Goal: Task Accomplishment & Management: Use online tool/utility

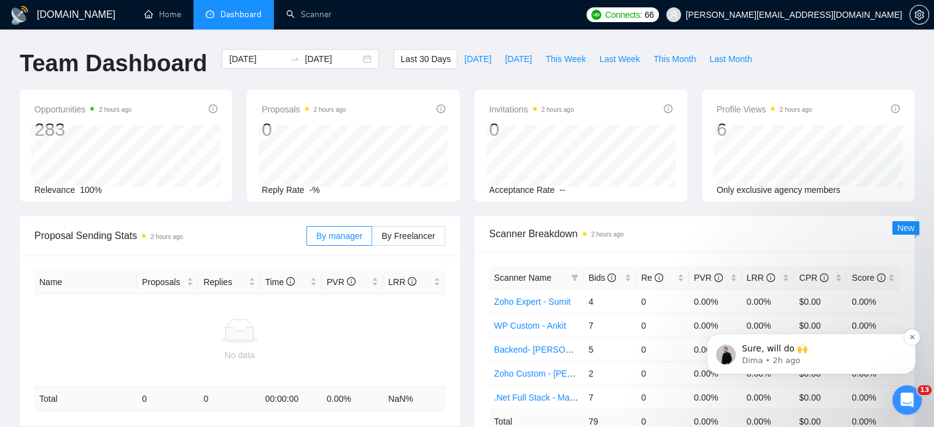
click at [786, 352] on span "Sure, will do 🙌" at bounding box center [774, 348] width 66 height 10
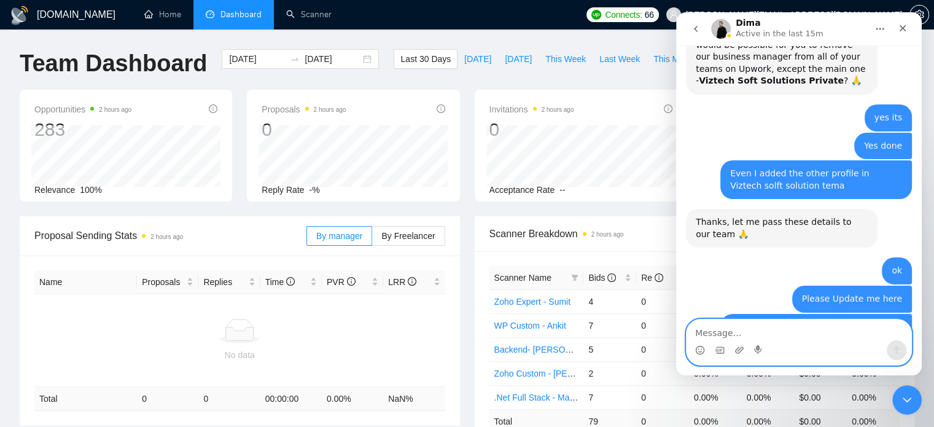
scroll to position [373, 0]
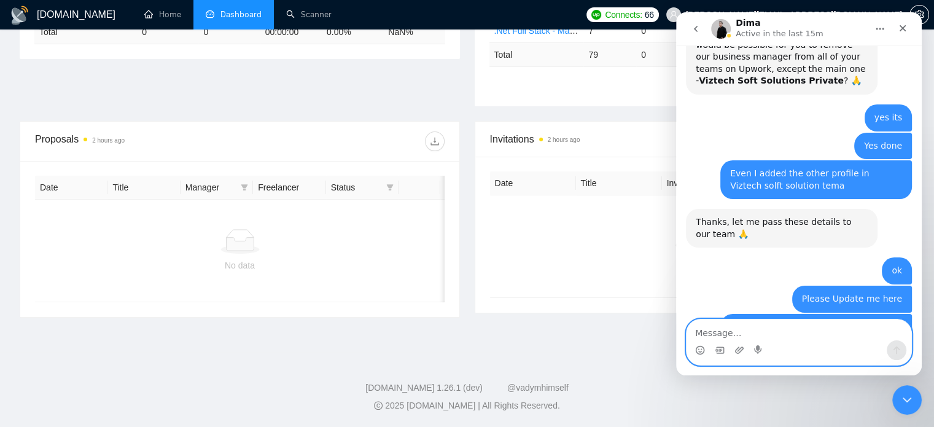
click at [730, 337] on textarea "Message…" at bounding box center [798, 329] width 225 height 21
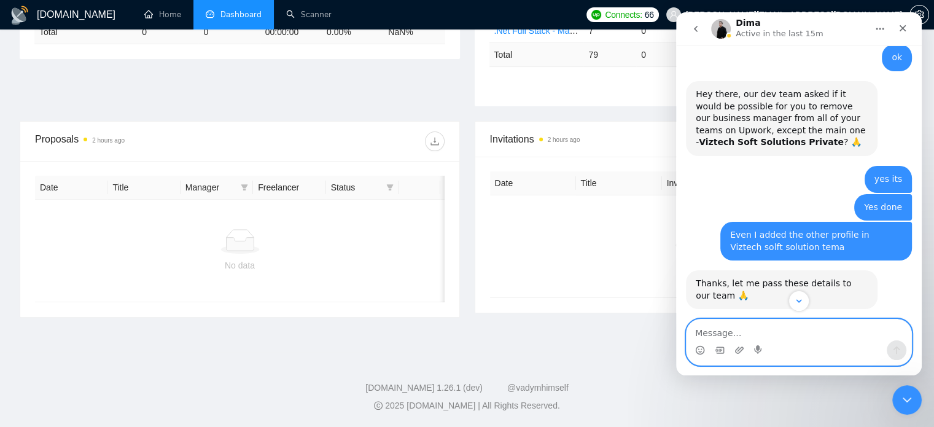
scroll to position [1854, 0]
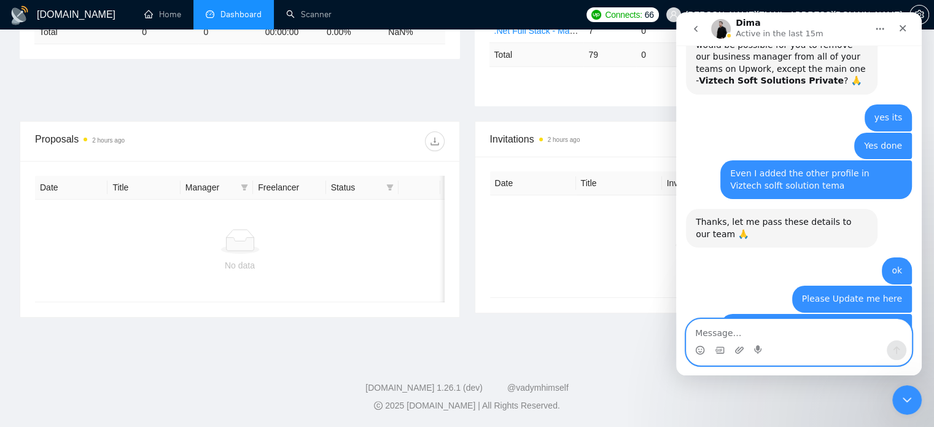
click at [706, 335] on textarea "Message…" at bounding box center [798, 329] width 225 height 21
type textarea "When will thid get updated"
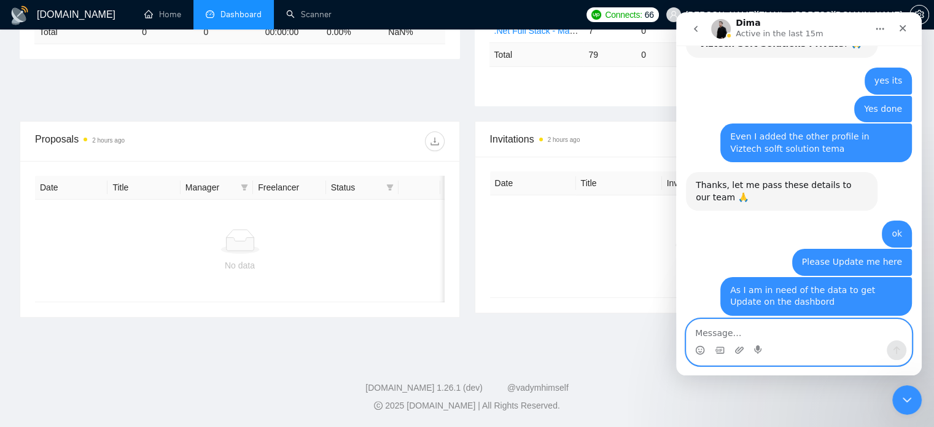
click at [737, 333] on textarea "Message…" at bounding box center [798, 329] width 225 height 21
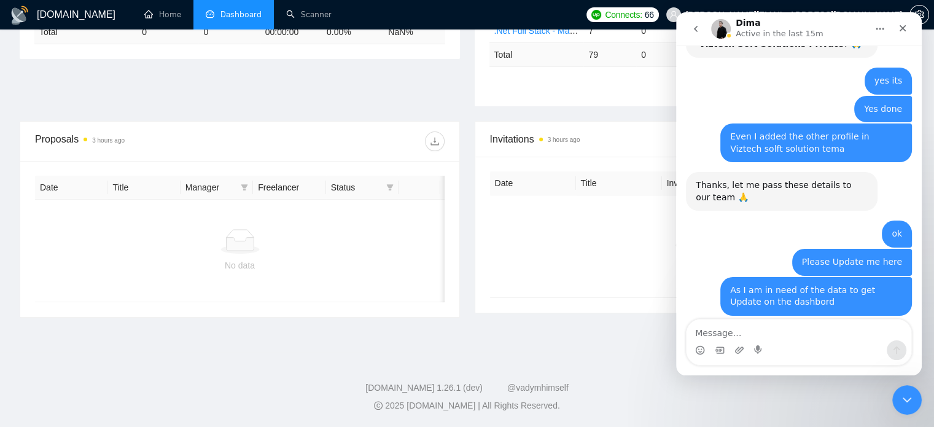
click at [529, 351] on div "GigRadar.io Home Dashboard Scanner Connects: 66 dhiren@visioninfotech.net Team …" at bounding box center [467, 30] width 934 height 793
click at [899, 26] on icon "Close" at bounding box center [902, 28] width 10 height 10
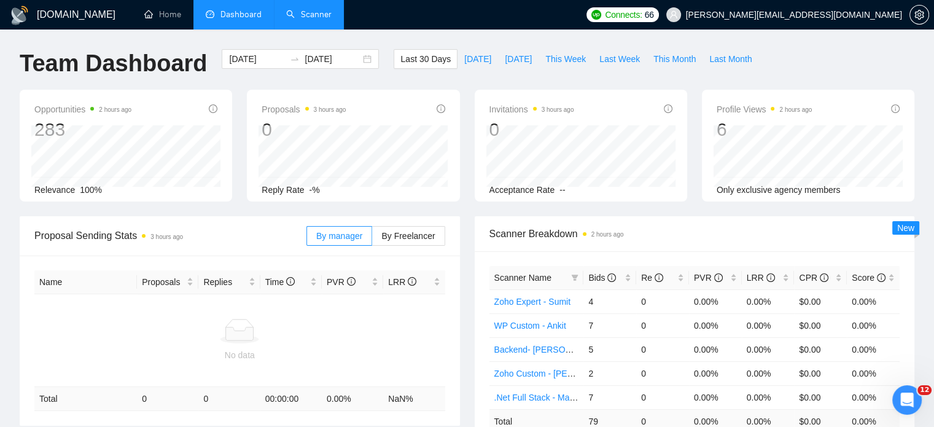
scroll to position [1937, 0]
click at [322, 15] on link "Scanner" at bounding box center [308, 14] width 45 height 10
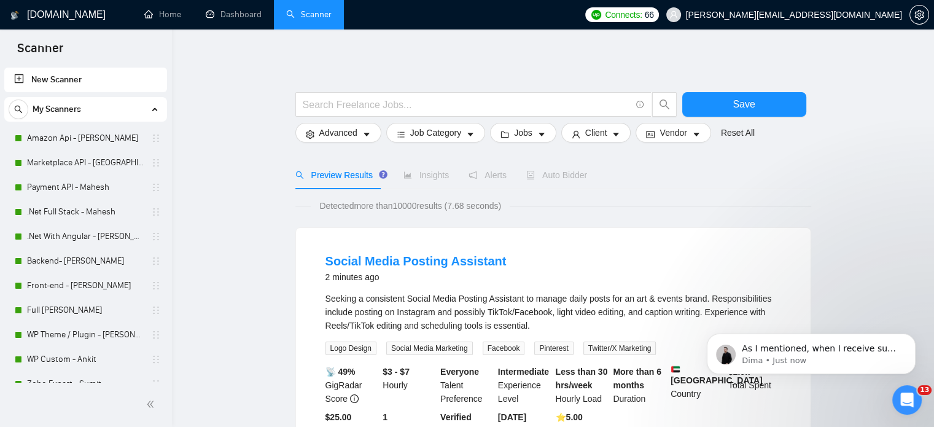
scroll to position [1939, 0]
click at [159, 14] on link "Home" at bounding box center [162, 14] width 37 height 10
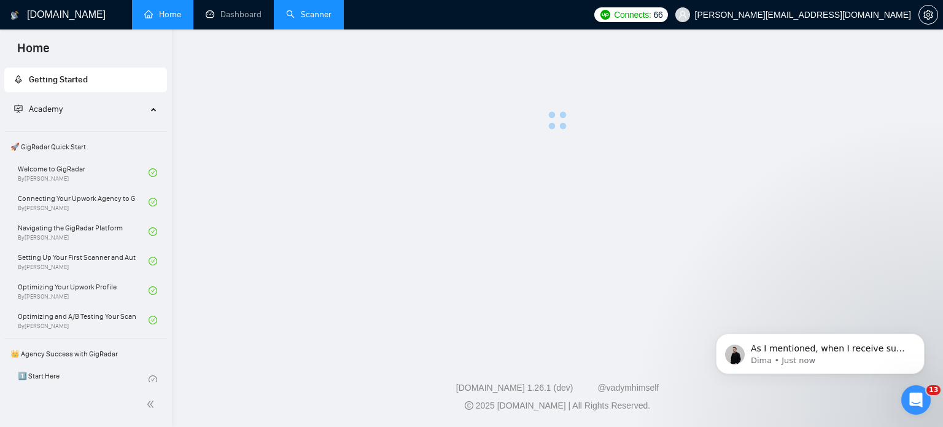
click at [308, 17] on link "Scanner" at bounding box center [308, 14] width 45 height 10
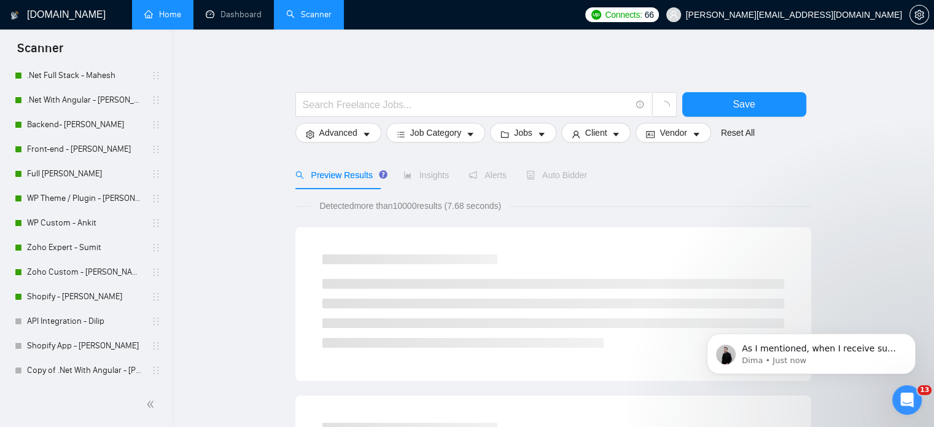
click at [168, 14] on link "Home" at bounding box center [162, 14] width 37 height 10
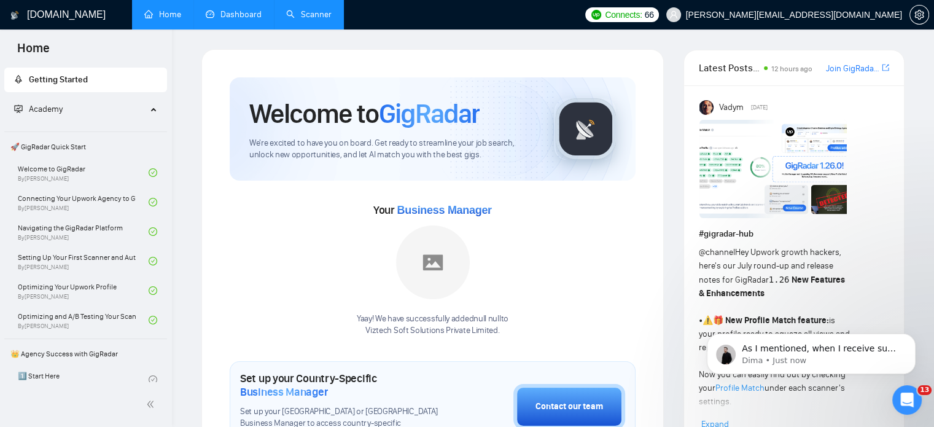
click at [234, 15] on link "Dashboard" at bounding box center [234, 14] width 56 height 10
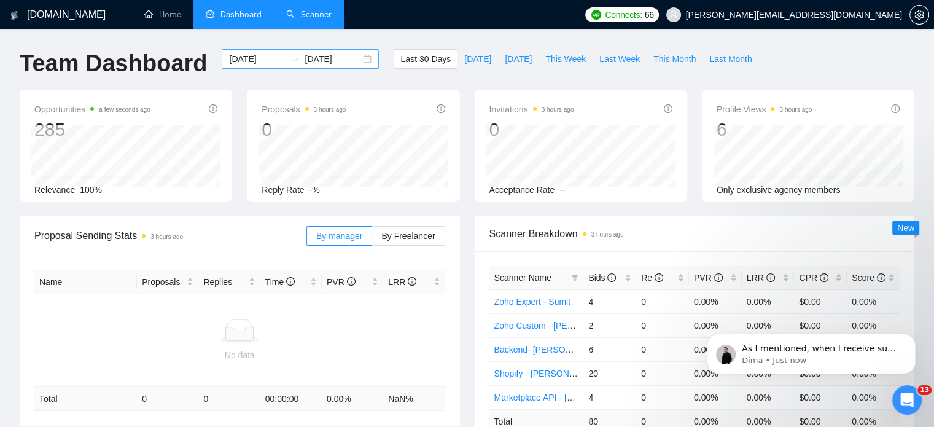
click at [355, 60] on div "2025-08-26 2025-09-25" at bounding box center [300, 59] width 157 height 20
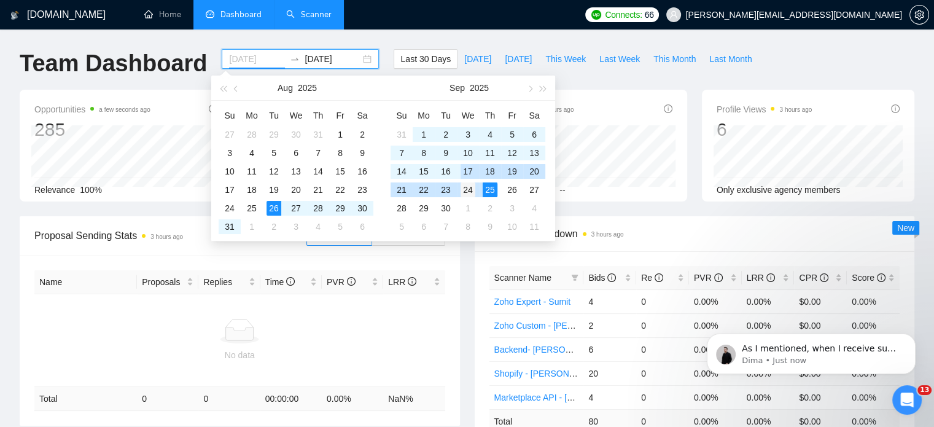
type input "2025-09-24"
click at [469, 191] on div "24" at bounding box center [467, 189] width 15 height 15
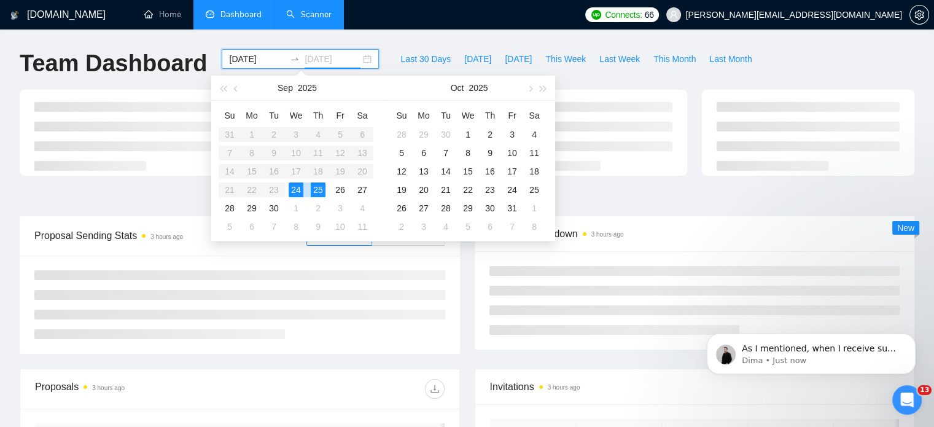
type input "2025-09-25"
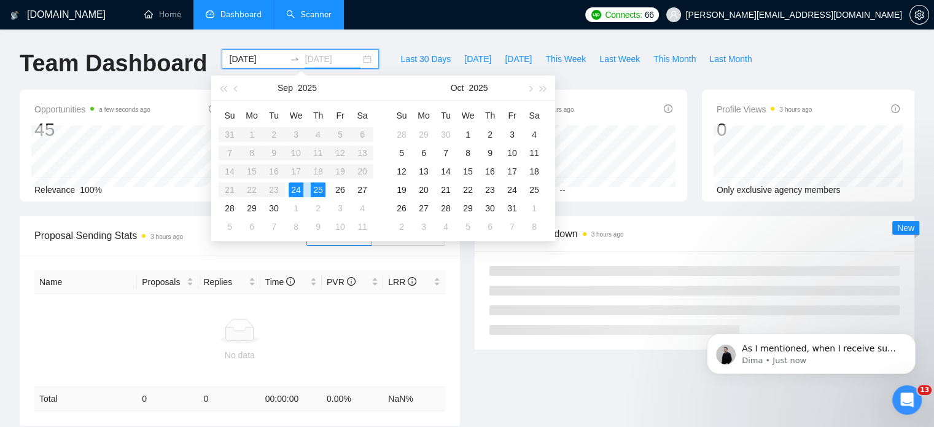
click at [319, 192] on div "25" at bounding box center [318, 189] width 15 height 15
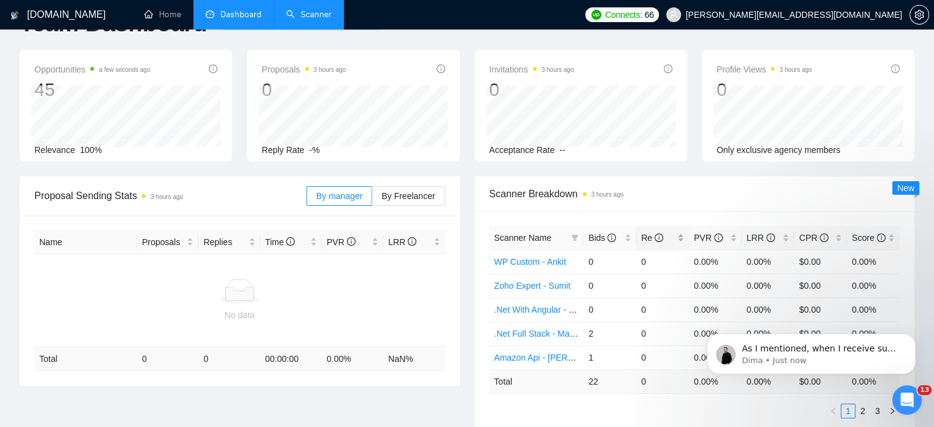
scroll to position [61, 0]
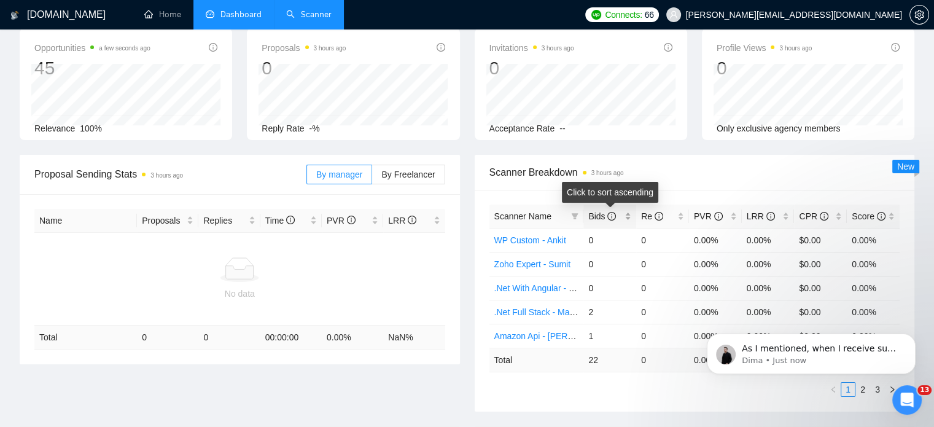
click at [629, 217] on div "Bids" at bounding box center [609, 216] width 43 height 14
click at [522, 238] on link "Shopify - [PERSON_NAME]" at bounding box center [547, 240] width 107 height 10
click at [301, 18] on link "Scanner" at bounding box center [308, 14] width 45 height 10
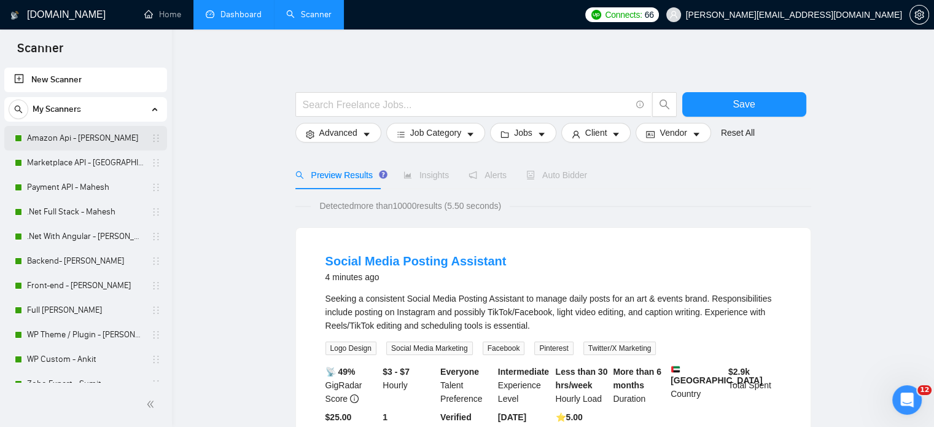
click at [72, 134] on link "Amazon Api - [PERSON_NAME]" at bounding box center [85, 138] width 117 height 25
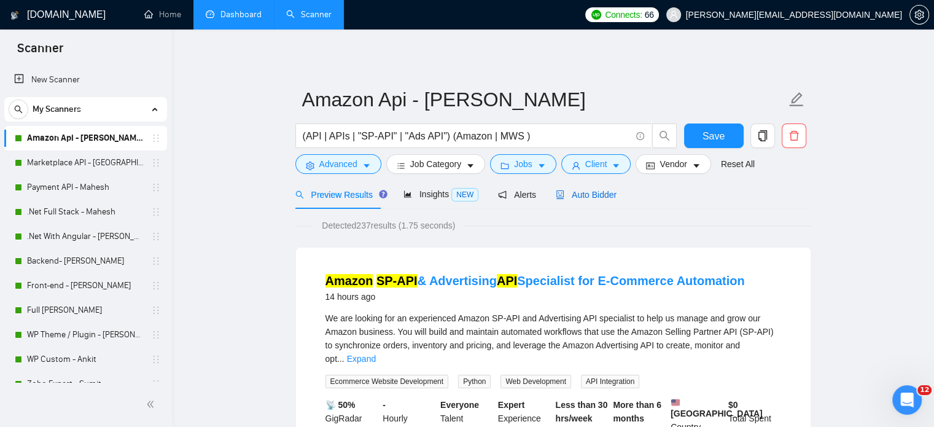
click at [594, 193] on span "Auto Bidder" at bounding box center [585, 195] width 61 height 10
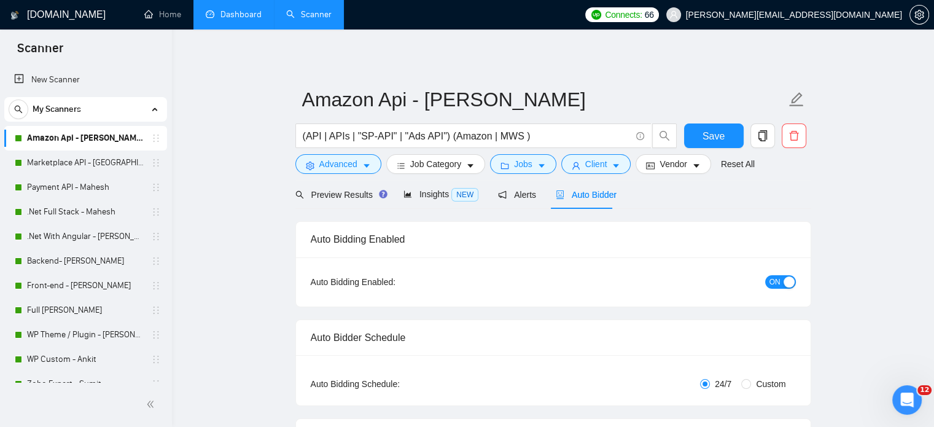
radio input "false"
radio input "true"
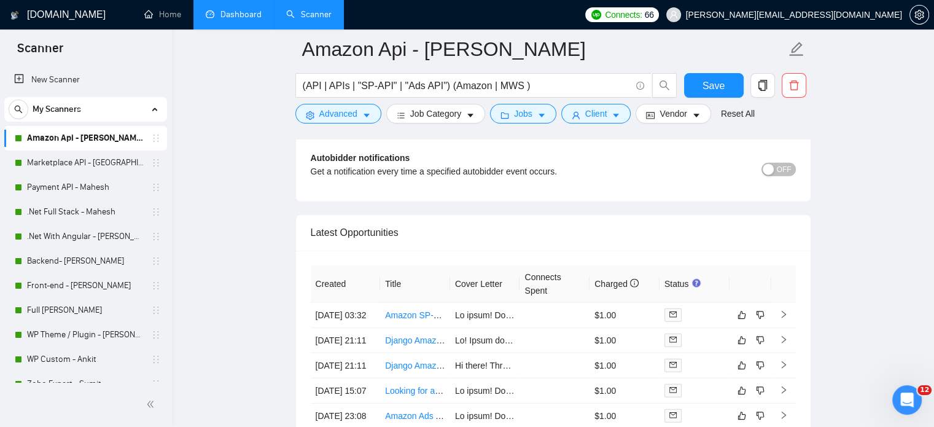
scroll to position [3192, 0]
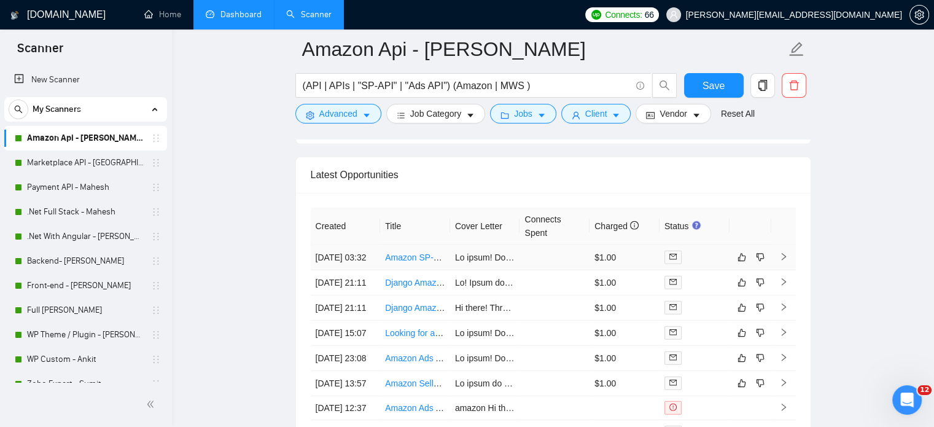
click at [412, 261] on link "Amazon SP-API & Advertising API Specialist for E-Commerce Automation" at bounding box center [525, 257] width 281 height 10
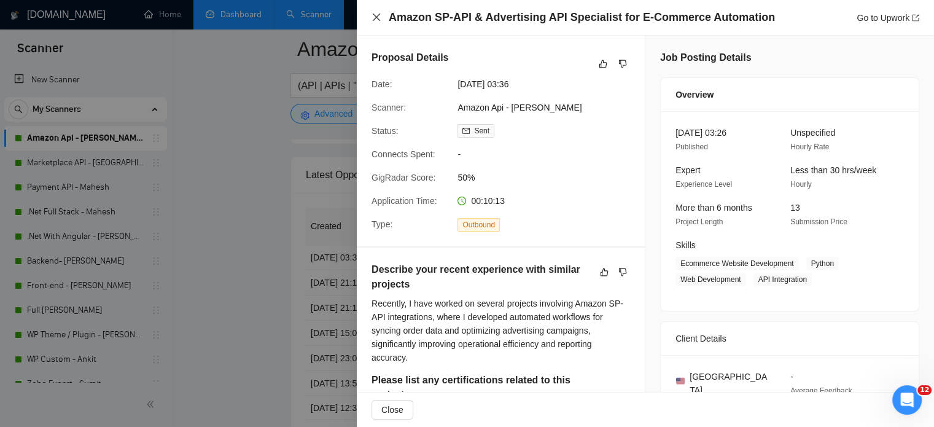
drag, startPoint x: 376, startPoint y: 16, endPoint x: 331, endPoint y: 287, distance: 274.3
click at [376, 19] on icon "close" at bounding box center [376, 17] width 10 height 10
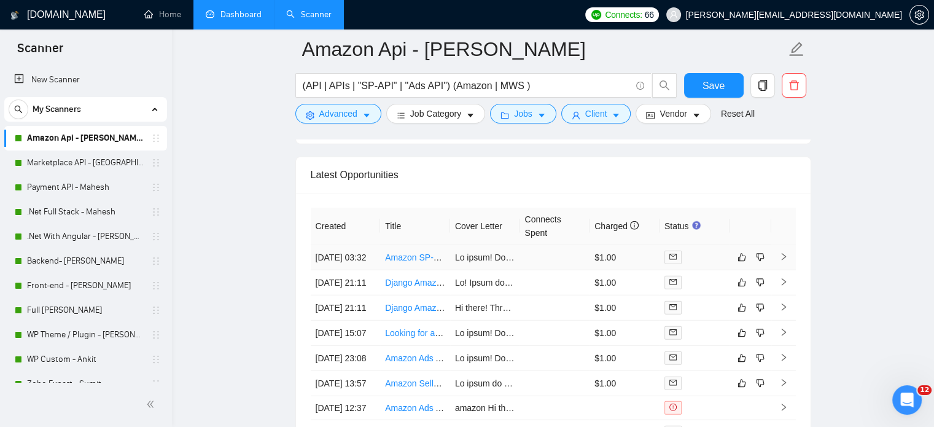
click at [786, 258] on icon "right" at bounding box center [783, 256] width 9 height 9
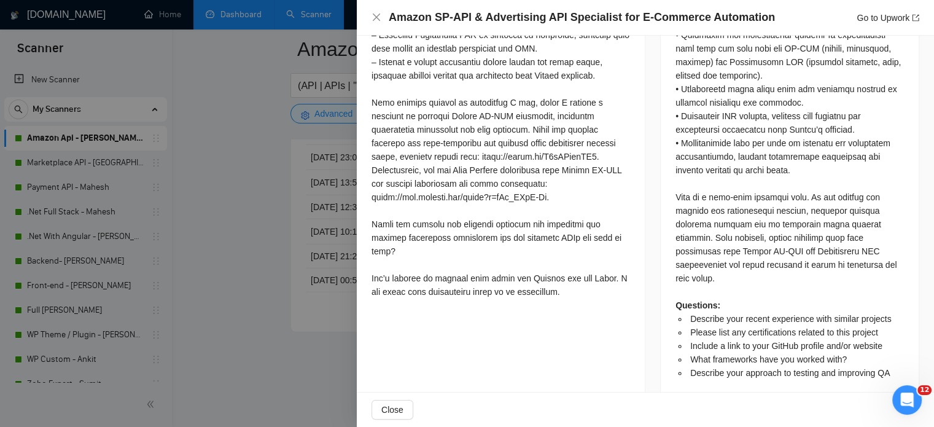
scroll to position [3437, 0]
click at [374, 15] on icon "close" at bounding box center [376, 17] width 7 height 7
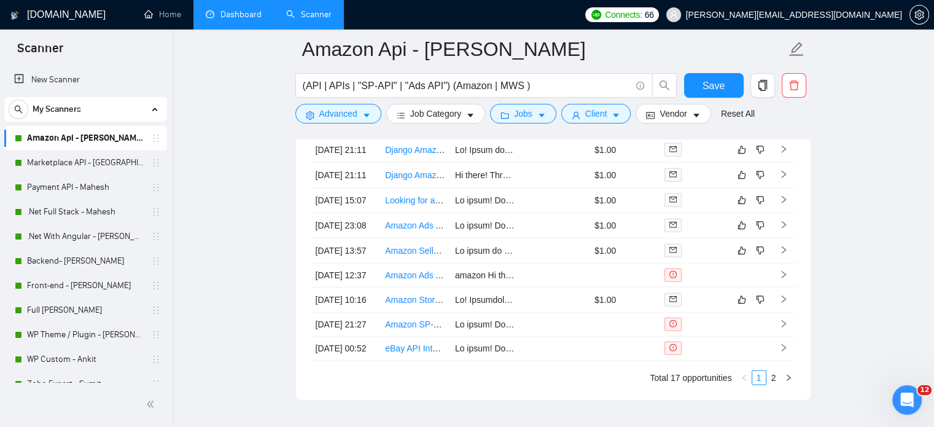
scroll to position [3130, 0]
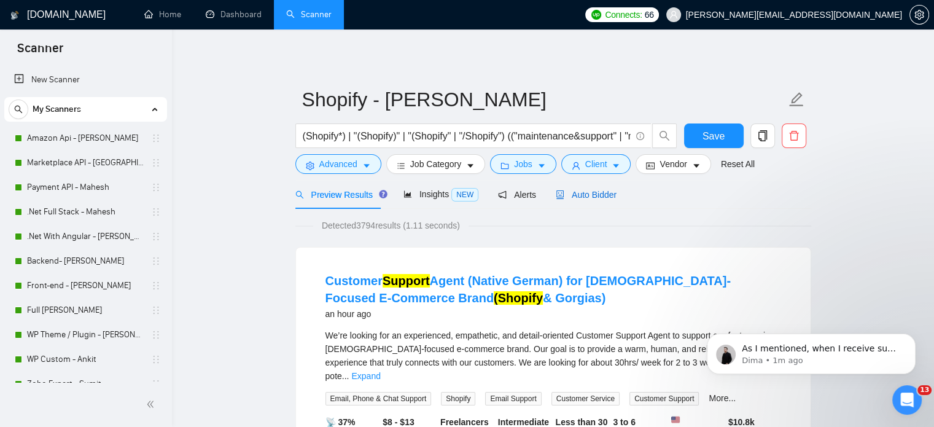
click at [583, 194] on span "Auto Bidder" at bounding box center [585, 195] width 61 height 10
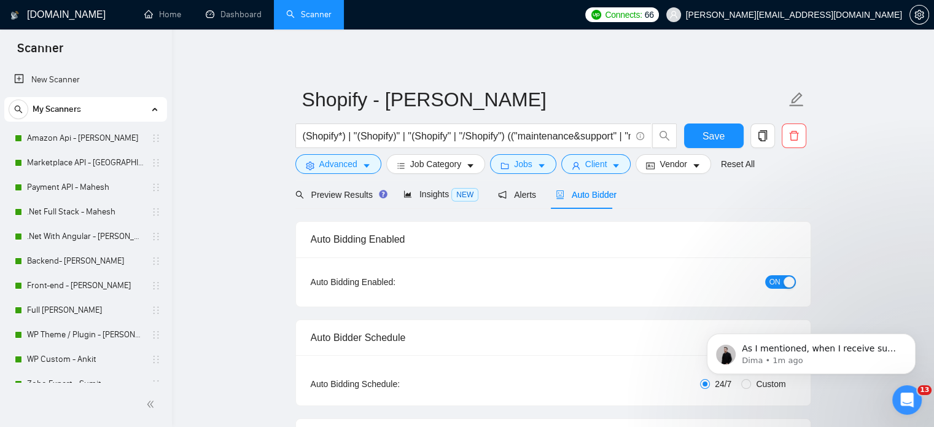
radio input "false"
radio input "true"
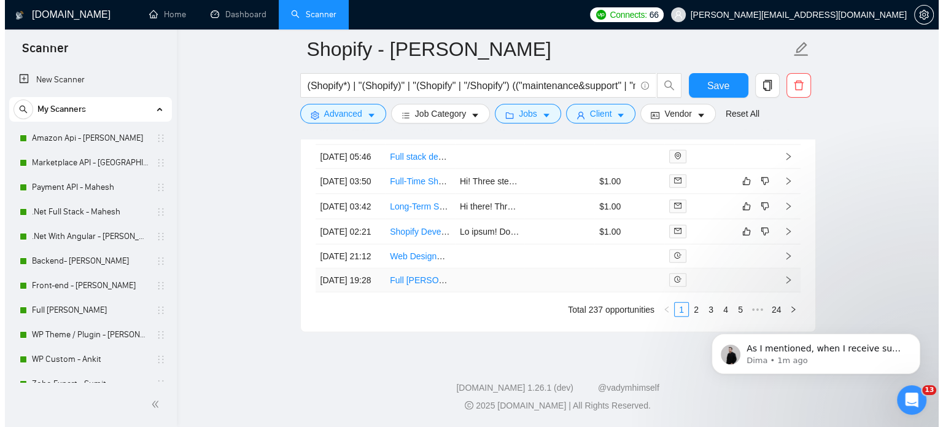
scroll to position [3315, 0]
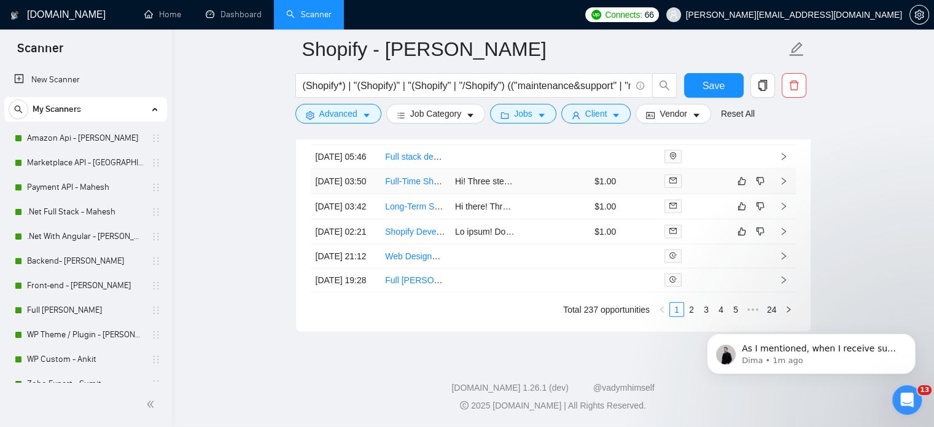
click at [781, 185] on icon "right" at bounding box center [783, 181] width 9 height 9
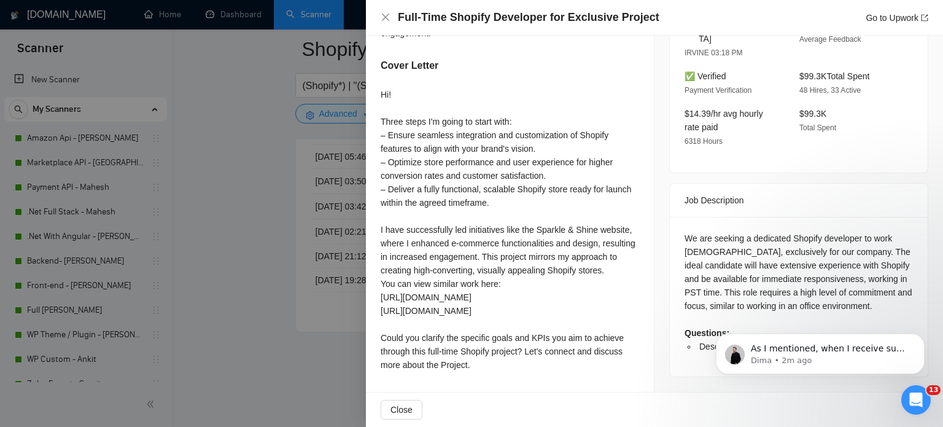
scroll to position [377, 0]
drag, startPoint x: 896, startPoint y: 306, endPoint x: 681, endPoint y: 304, distance: 215.5
click at [684, 339] on ul "Describe your recent experience with similar projects" at bounding box center [798, 346] width 228 height 14
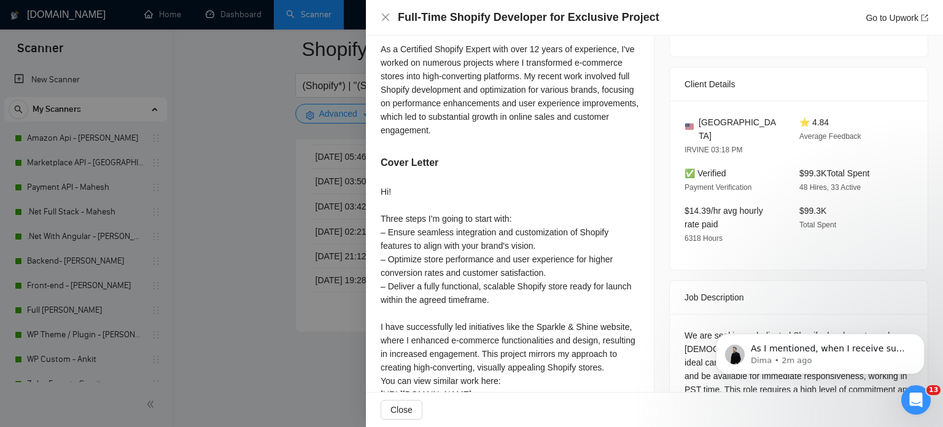
scroll to position [193, 0]
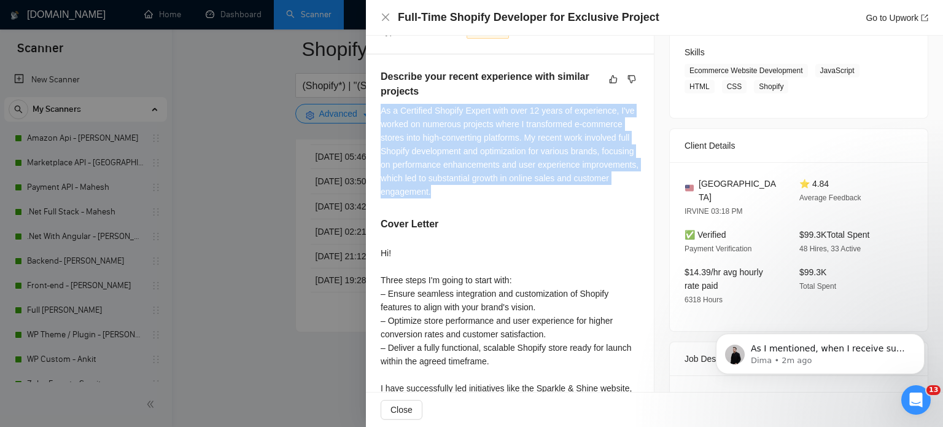
drag, startPoint x: 382, startPoint y: 111, endPoint x: 494, endPoint y: 185, distance: 134.1
click at [480, 191] on div "As a Certified Shopify Expert with over 12 years of experience, I've worked on …" at bounding box center [510, 151] width 258 height 95
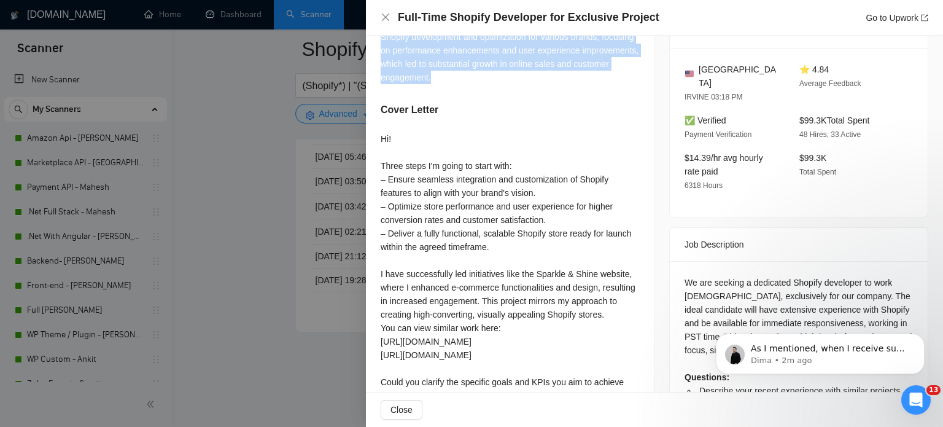
scroll to position [377, 0]
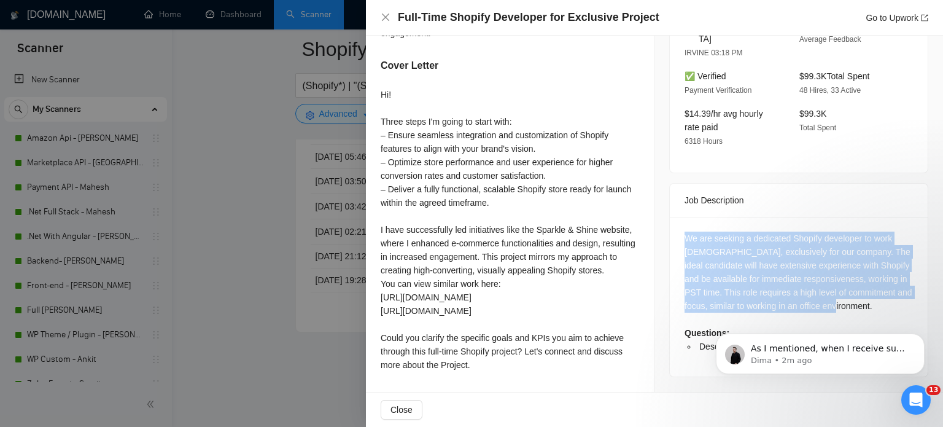
drag, startPoint x: 681, startPoint y: 199, endPoint x: 821, endPoint y: 233, distance: 143.4
click at [828, 269] on div "We are seeking a dedicated Shopify developer to work [DEMOGRAPHIC_DATA], exclus…" at bounding box center [798, 292] width 228 height 122
drag, startPoint x: 828, startPoint y: 274, endPoint x: 819, endPoint y: 272, distance: 9.5
click at [827, 274] on div "We are seeking a dedicated Shopify developer to work [DEMOGRAPHIC_DATA], exclus…" at bounding box center [798, 292] width 228 height 122
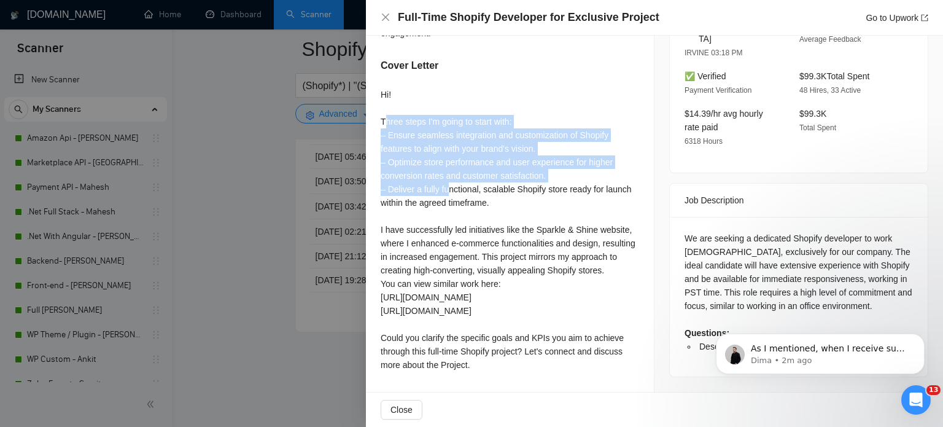
drag, startPoint x: 384, startPoint y: 98, endPoint x: 525, endPoint y: 192, distance: 169.4
click at [447, 165] on div "Hi! Three steps I'm going to start with: – Ensure seamless integration and cust…" at bounding box center [510, 230] width 258 height 284
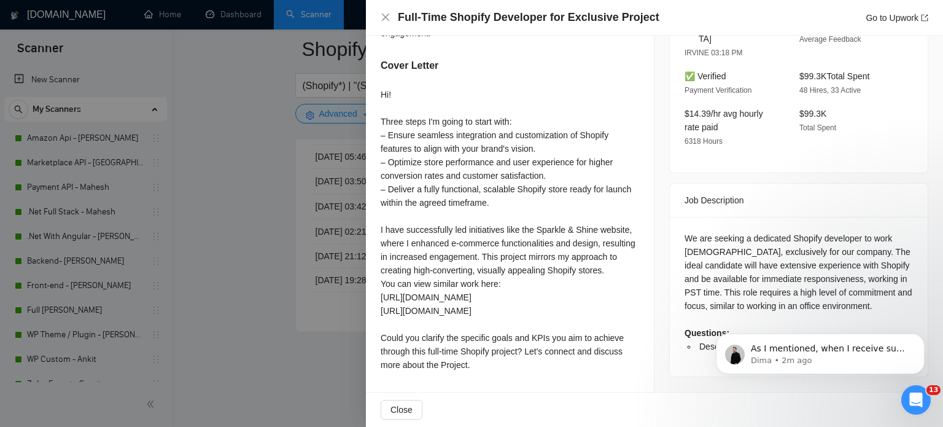
click at [503, 177] on div "Hi! Three steps I'm going to start with: – Ensure seamless integration and cust…" at bounding box center [510, 230] width 258 height 284
click at [478, 365] on div "Hi! Three steps I'm going to start with: – Ensure seamless integration and cust…" at bounding box center [510, 230] width 258 height 284
click at [476, 365] on div "Hi! Three steps I'm going to start with: – Ensure seamless integration and cust…" at bounding box center [510, 230] width 258 height 284
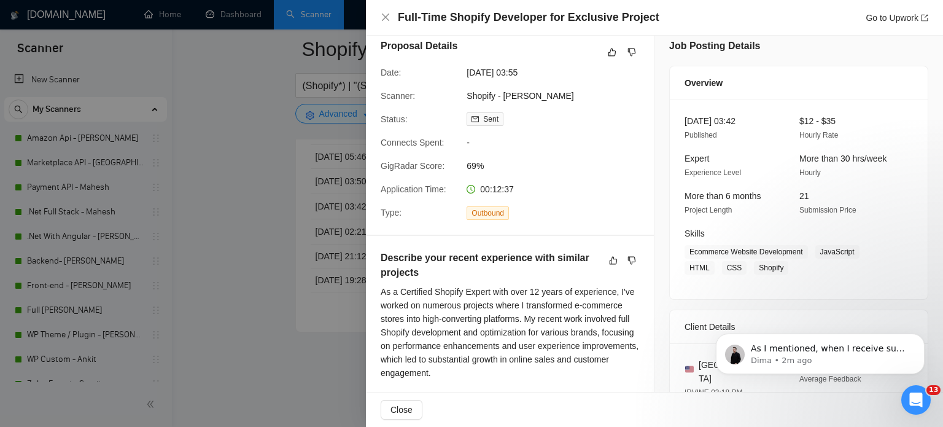
scroll to position [9, 0]
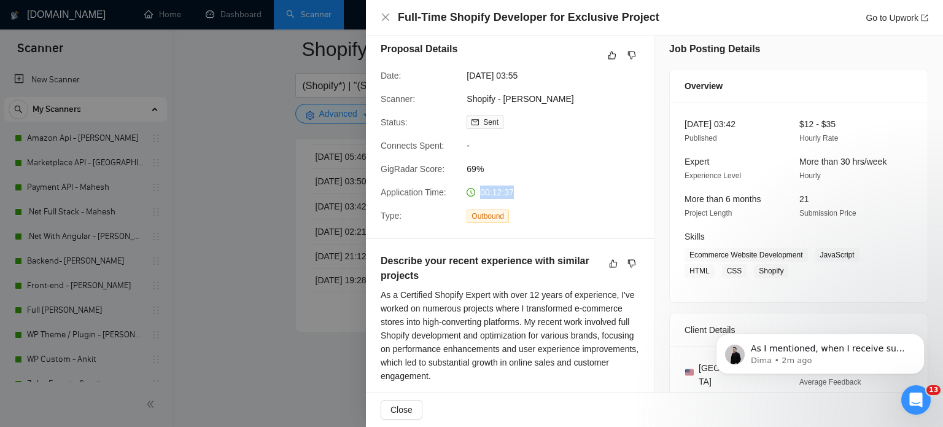
drag, startPoint x: 514, startPoint y: 190, endPoint x: 479, endPoint y: 193, distance: 35.1
click at [479, 193] on div "00:12:37" at bounding box center [527, 192] width 130 height 14
drag, startPoint x: 466, startPoint y: 166, endPoint x: 491, endPoint y: 170, distance: 24.9
click at [491, 170] on span "69%" at bounding box center [558, 169] width 184 height 14
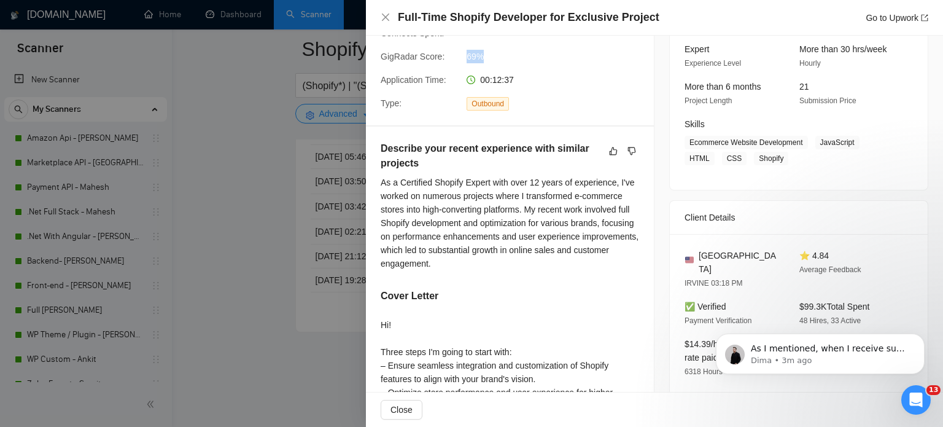
scroll to position [0, 0]
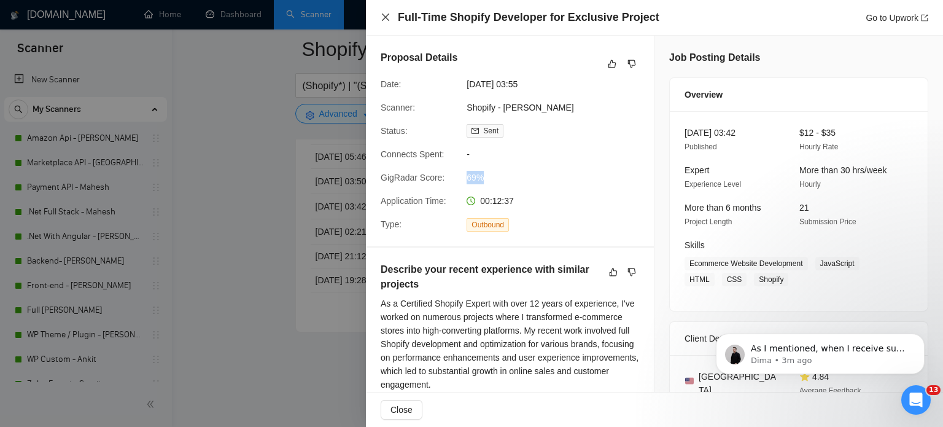
drag, startPoint x: 384, startPoint y: 13, endPoint x: 709, endPoint y: 268, distance: 413.2
click at [384, 13] on icon "close" at bounding box center [386, 17] width 10 height 10
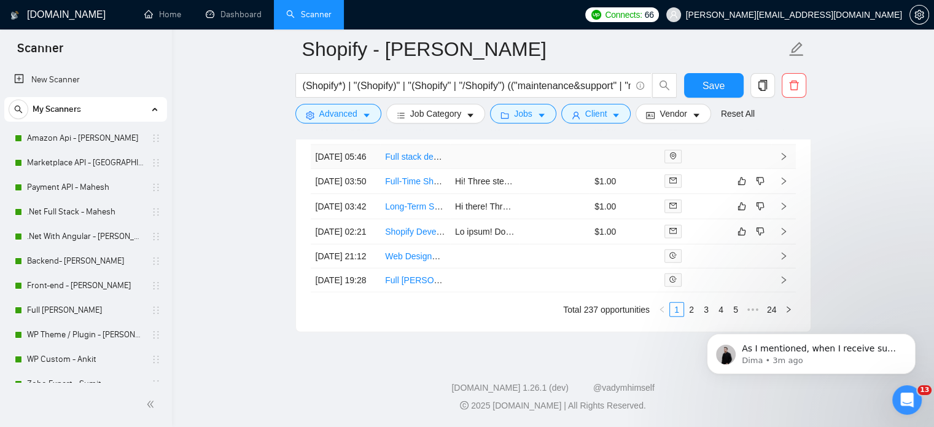
click at [416, 161] on link "Full stack developer custom Shopify WMS" at bounding box center [465, 157] width 161 height 10
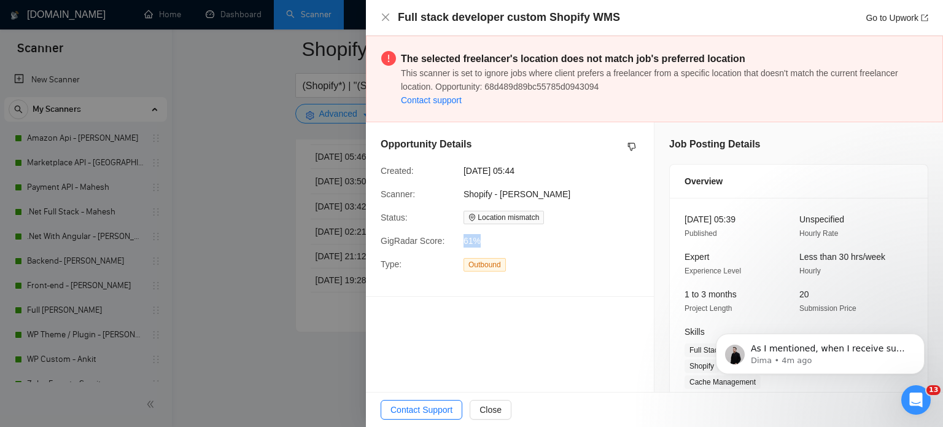
drag, startPoint x: 464, startPoint y: 241, endPoint x: 486, endPoint y: 241, distance: 22.1
click at [486, 241] on span "61%" at bounding box center [555, 241] width 184 height 14
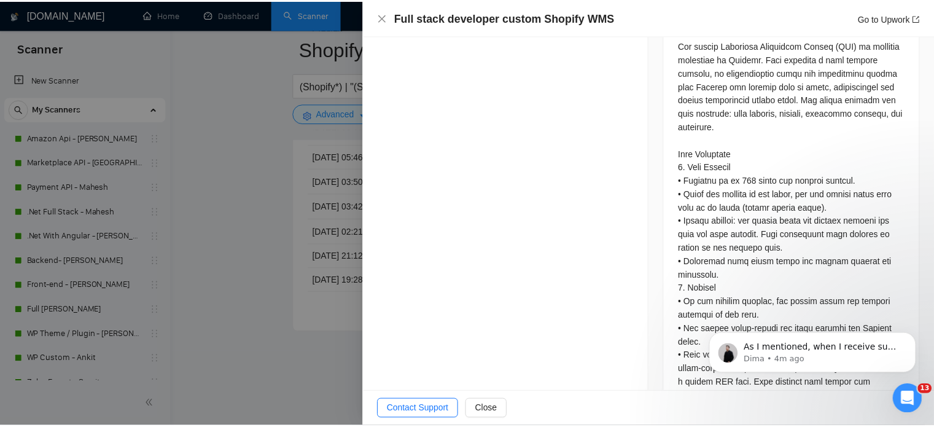
scroll to position [921, 0]
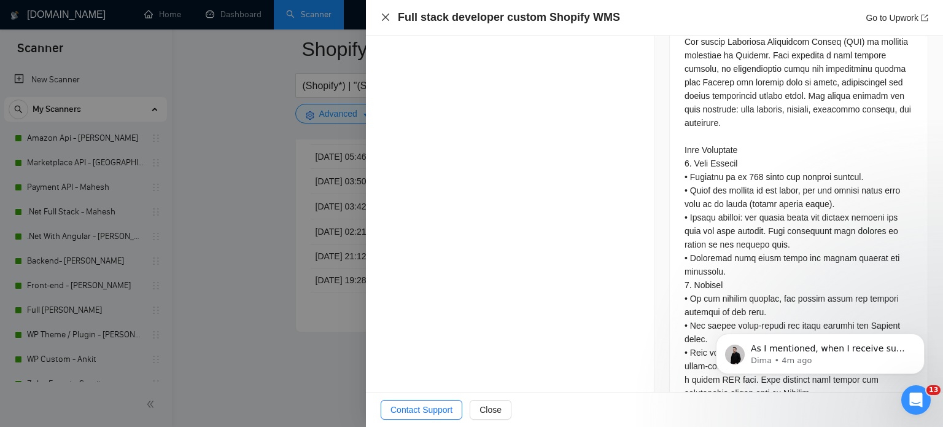
drag, startPoint x: 385, startPoint y: 15, endPoint x: 473, endPoint y: 250, distance: 251.3
click at [386, 15] on icon "close" at bounding box center [386, 17] width 10 height 10
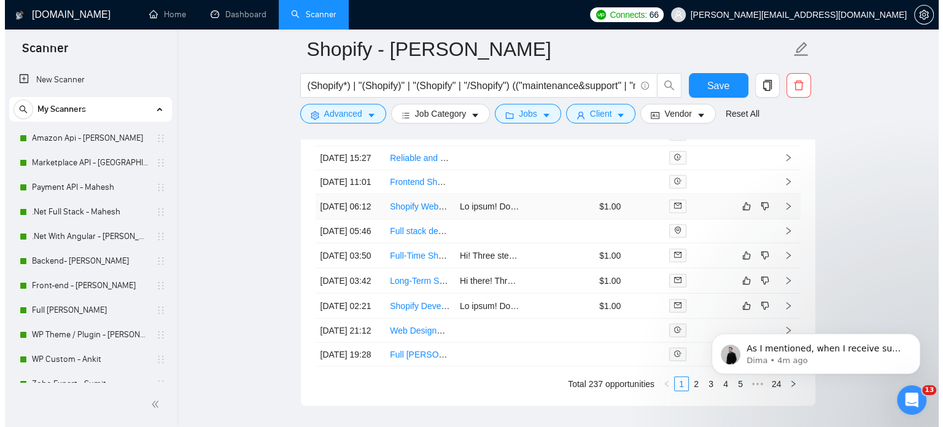
scroll to position [3192, 0]
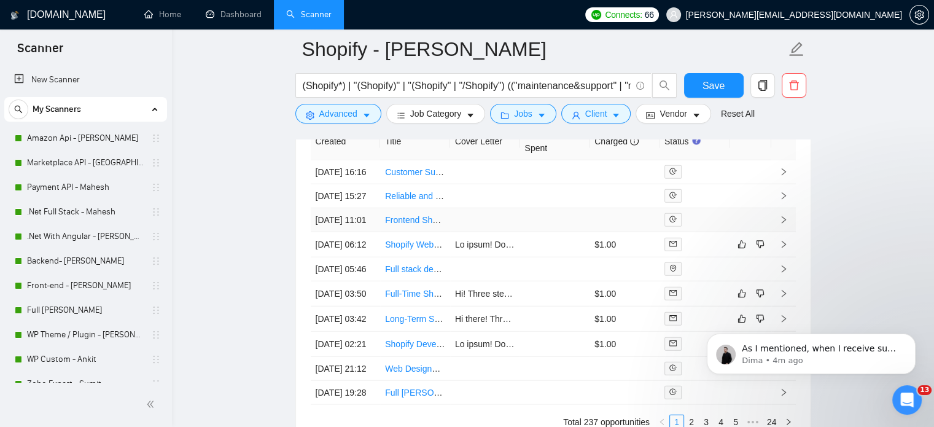
click at [423, 225] on link "Frontend Shopify Developer" at bounding box center [438, 220] width 107 height 10
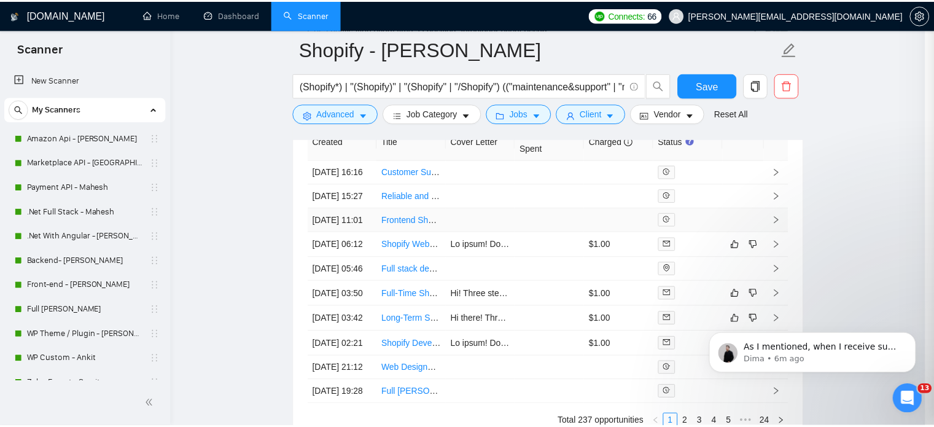
scroll to position [625, 0]
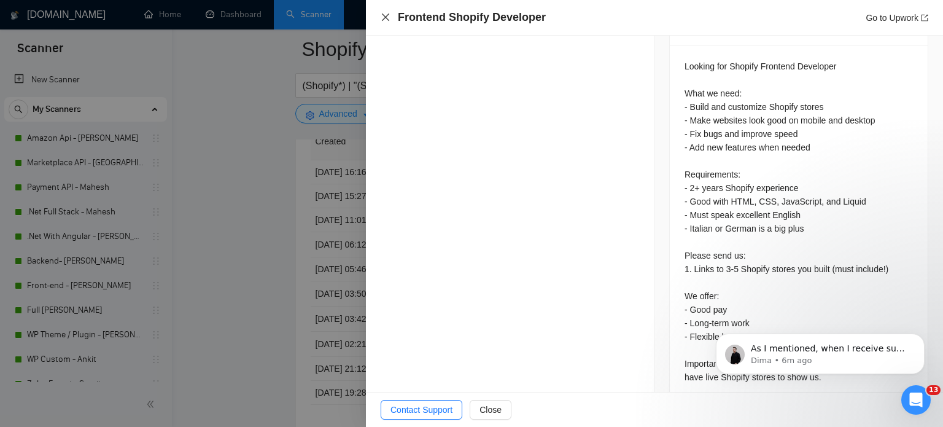
drag, startPoint x: 389, startPoint y: 15, endPoint x: 435, endPoint y: 284, distance: 272.8
click at [388, 15] on icon "close" at bounding box center [386, 17] width 10 height 10
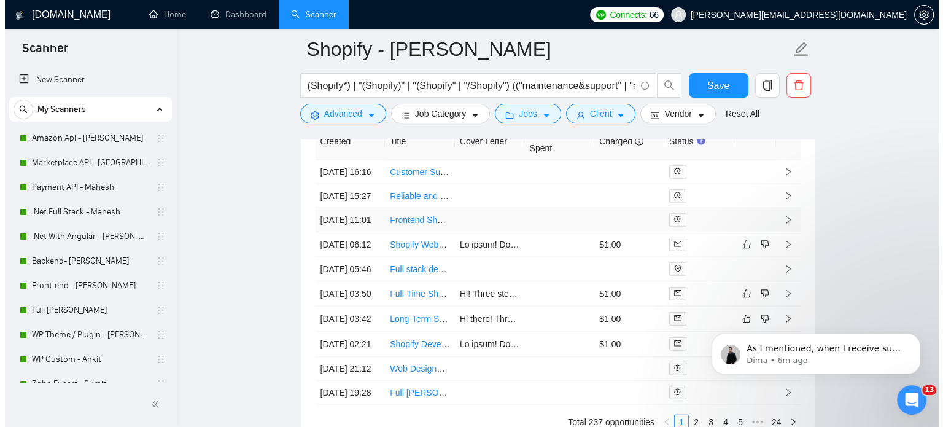
scroll to position [3130, 0]
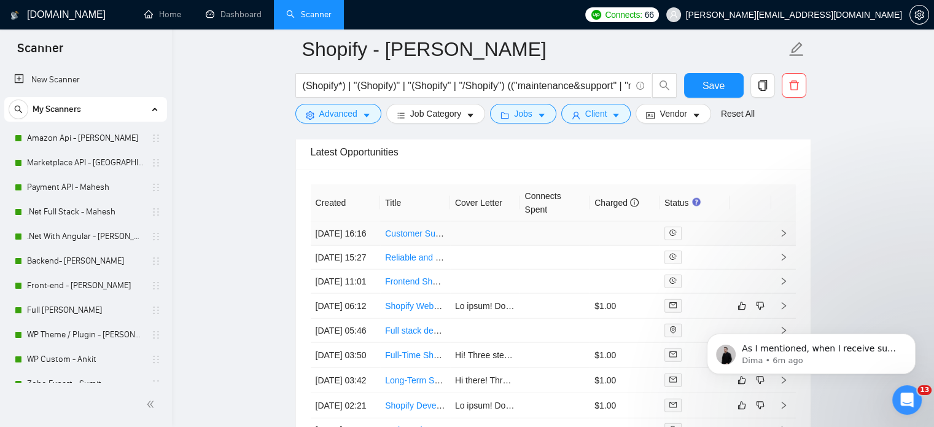
click at [408, 236] on link "Customer Support Agent (Native German) for [DEMOGRAPHIC_DATA]-Focused E-Commerc…" at bounding box center [616, 233] width 462 height 10
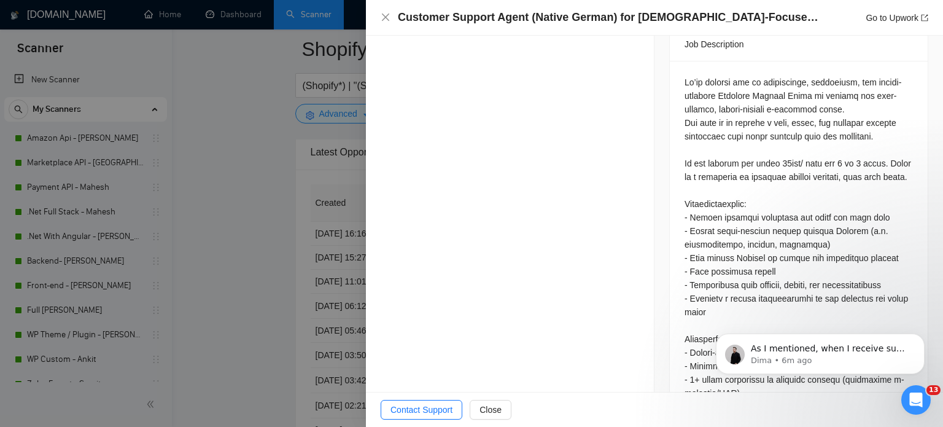
click at [379, 15] on div "Customer Support Agent (Native German) for [DEMOGRAPHIC_DATA]-Focused E-Commerc…" at bounding box center [654, 18] width 577 height 36
click at [387, 15] on icon "close" at bounding box center [385, 17] width 7 height 7
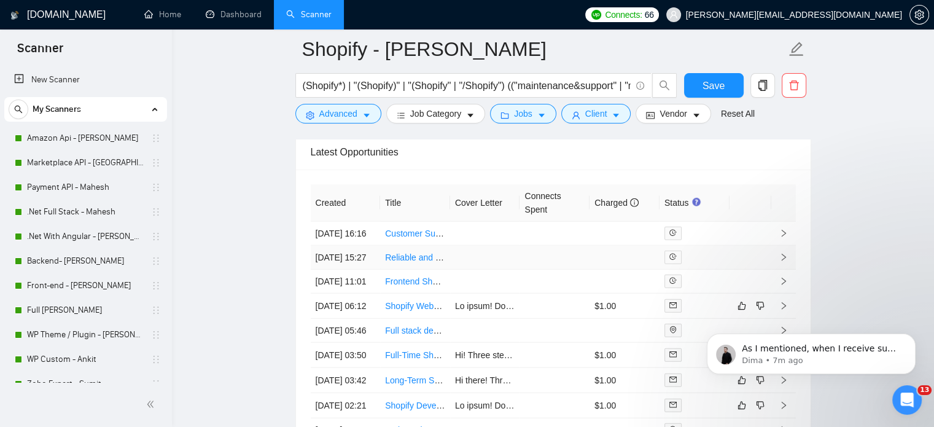
drag, startPoint x: 410, startPoint y: 272, endPoint x: 317, endPoint y: 2, distance: 285.5
click at [410, 262] on link "Reliable and Efficient White-label WordPress & Shopify Development Agency Wanted" at bounding box center [547, 257] width 325 height 10
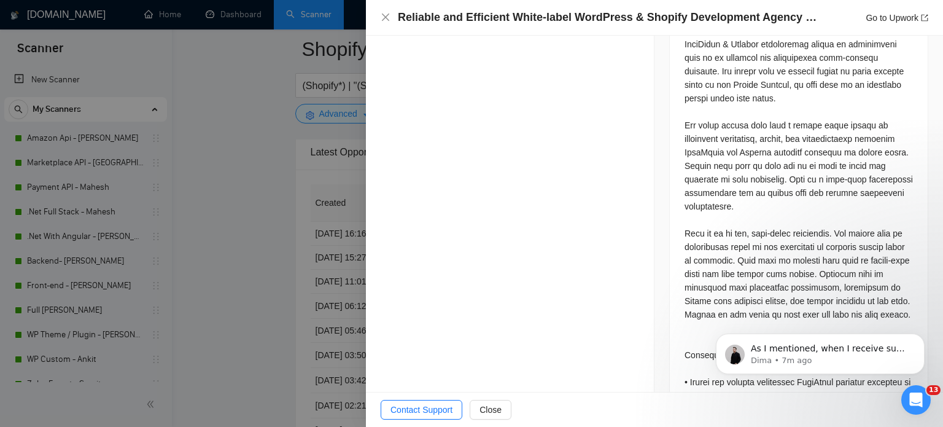
scroll to position [871, 0]
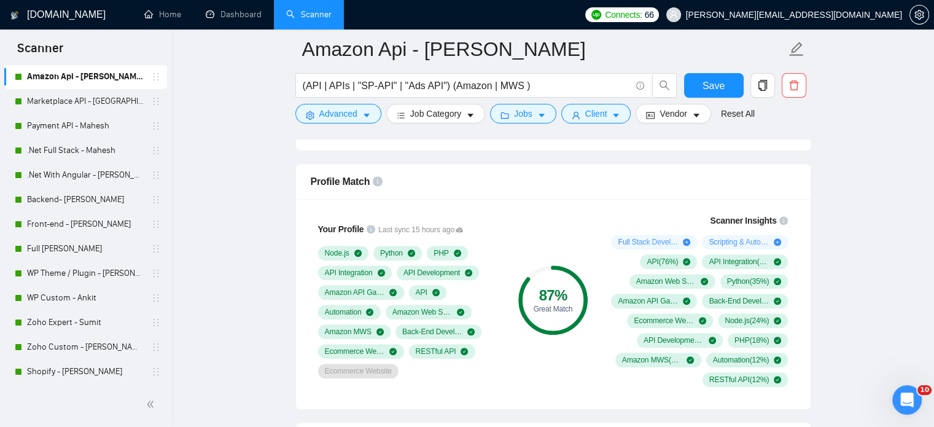
scroll to position [675, 0]
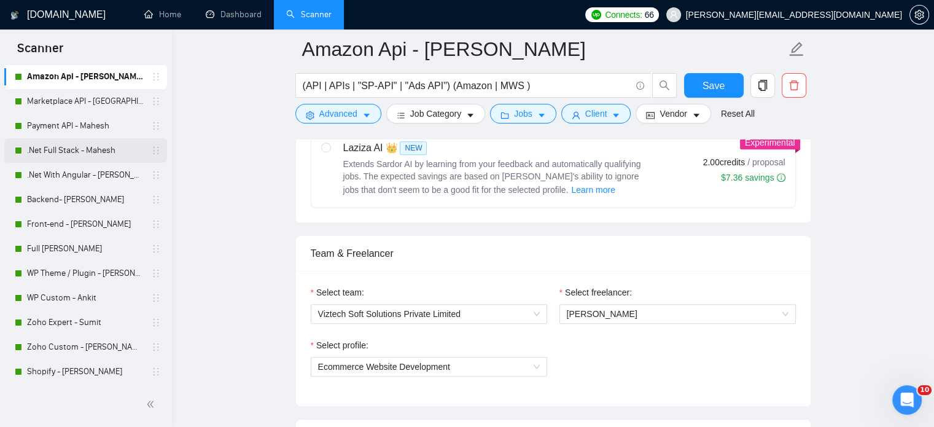
click at [48, 150] on link ".Net Full Stack - Mahesh" at bounding box center [85, 150] width 117 height 25
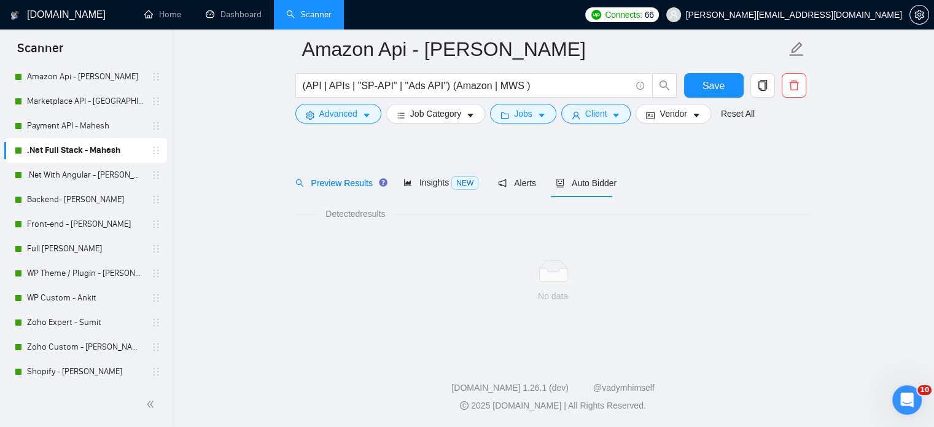
scroll to position [21, 0]
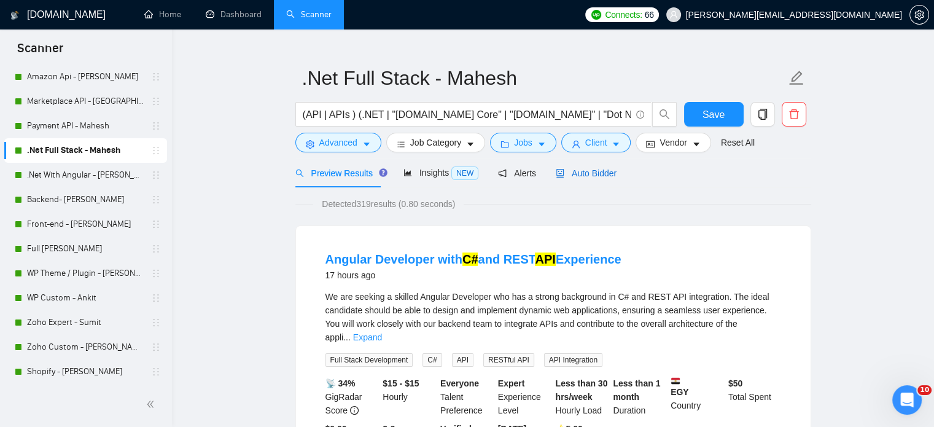
click at [557, 169] on icon "robot" at bounding box center [559, 173] width 7 height 9
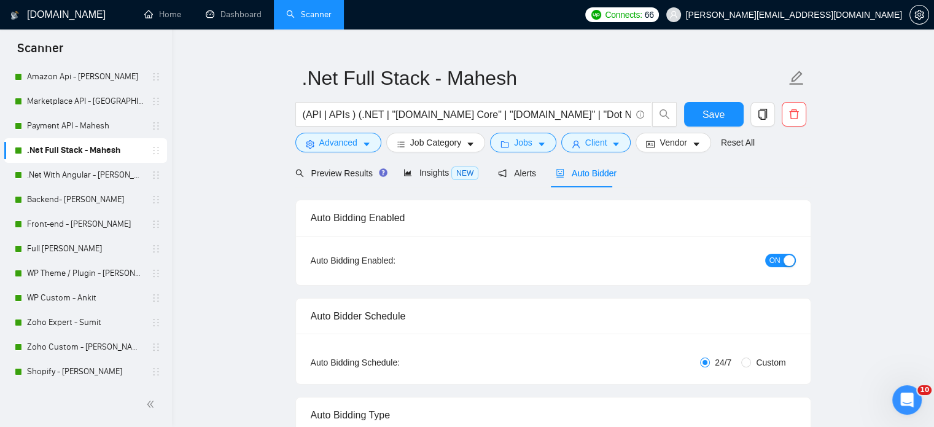
radio input "false"
radio input "true"
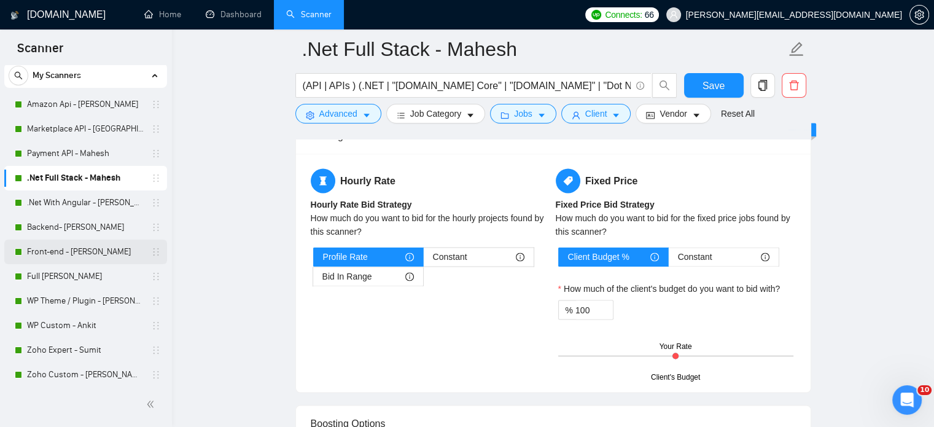
scroll to position [61, 0]
